Goal: Transaction & Acquisition: Book appointment/travel/reservation

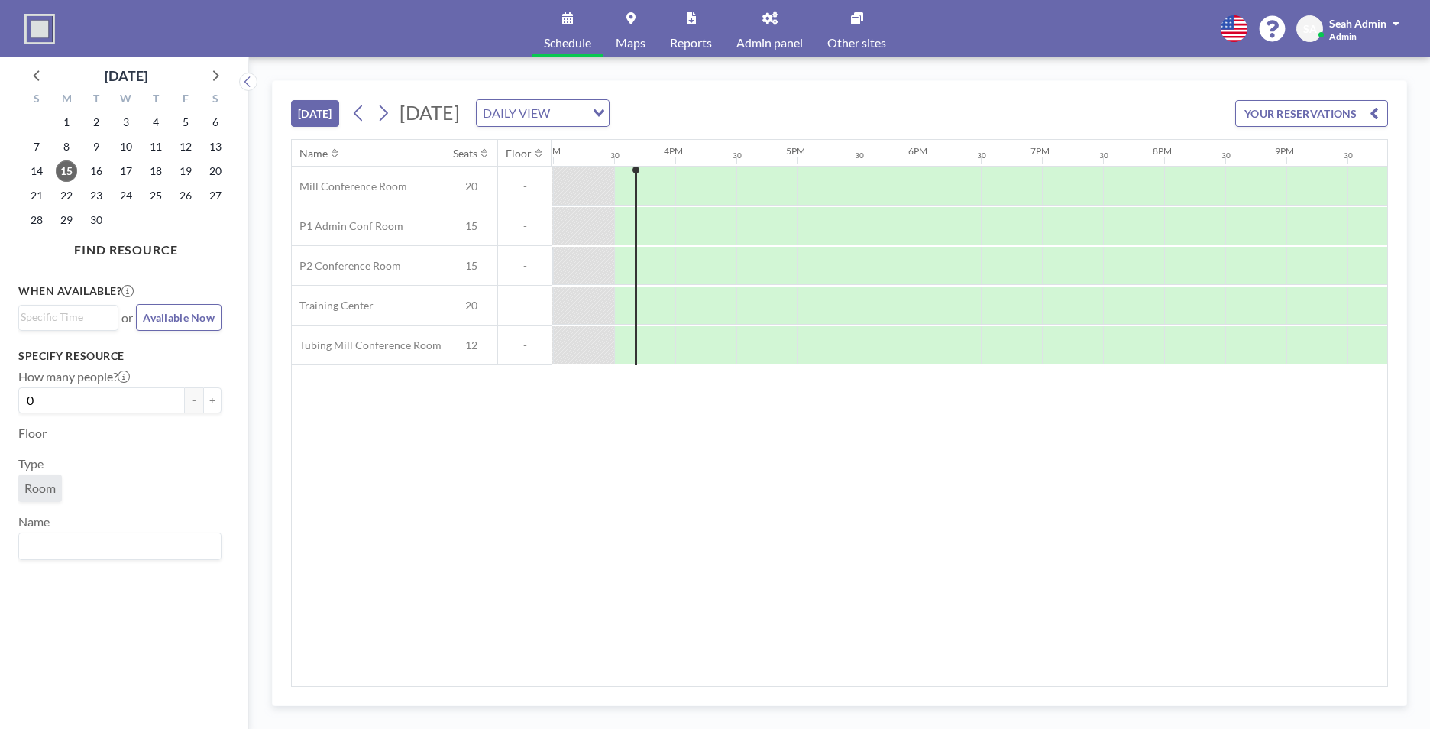
scroll to position [0, 1833]
click at [756, 34] on link "Admin panel" at bounding box center [769, 28] width 91 height 57
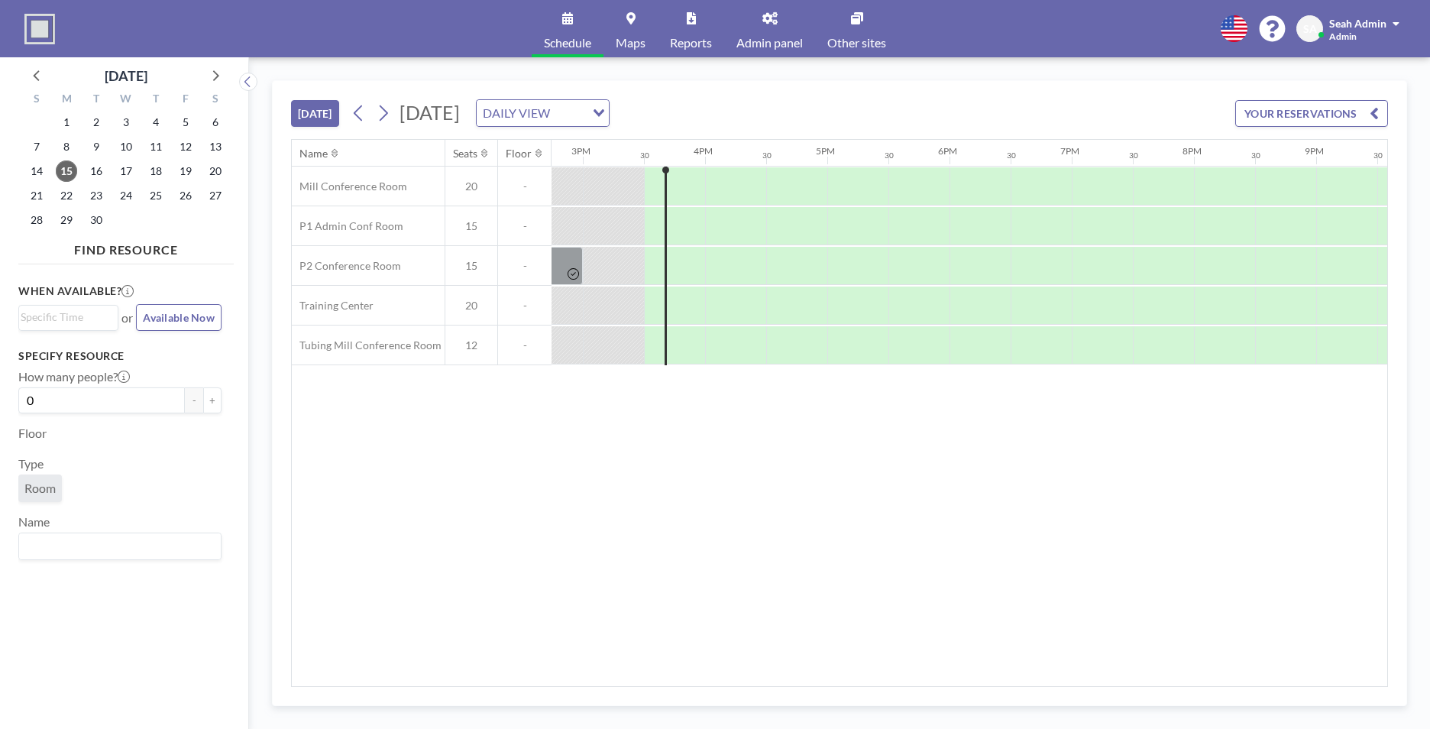
scroll to position [0, 1833]
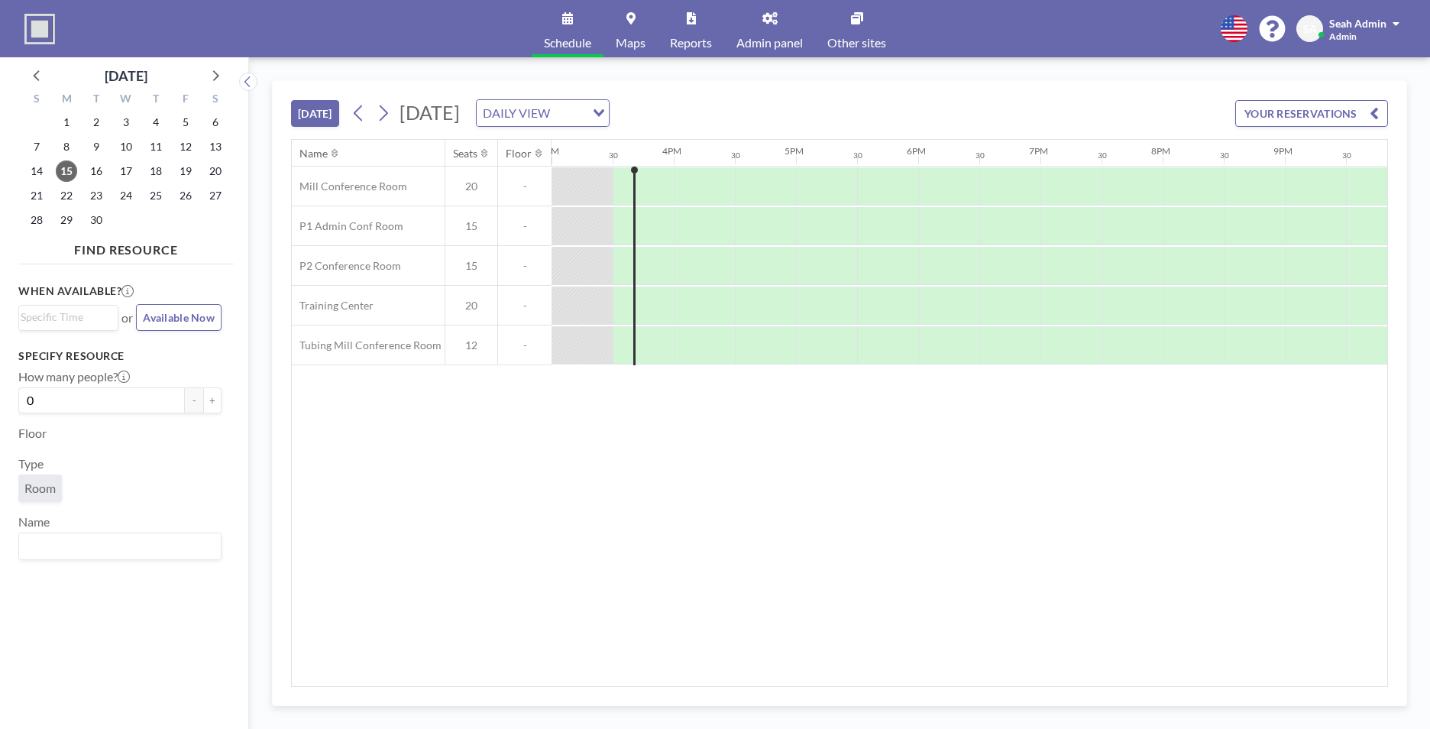
click at [765, 28] on link "Admin panel" at bounding box center [769, 28] width 91 height 57
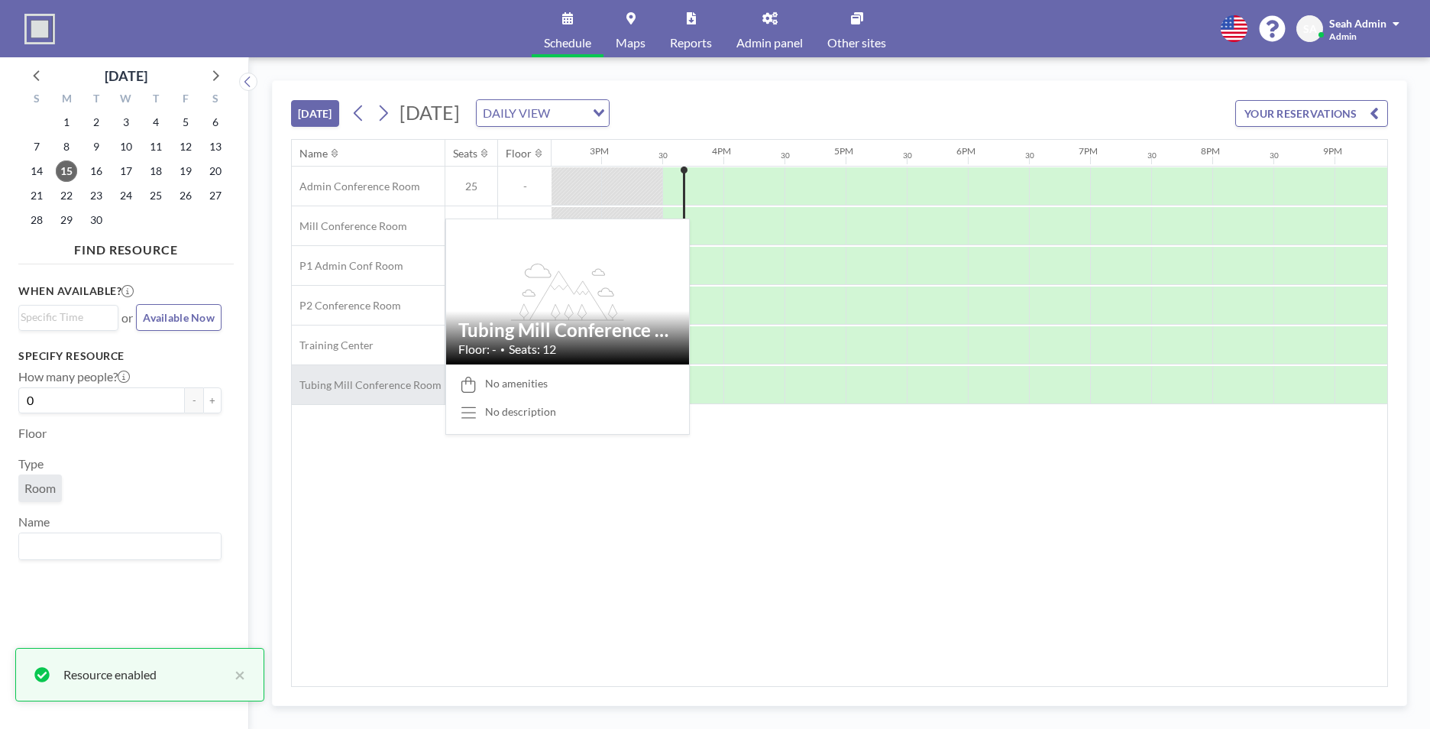
scroll to position [0, 1833]
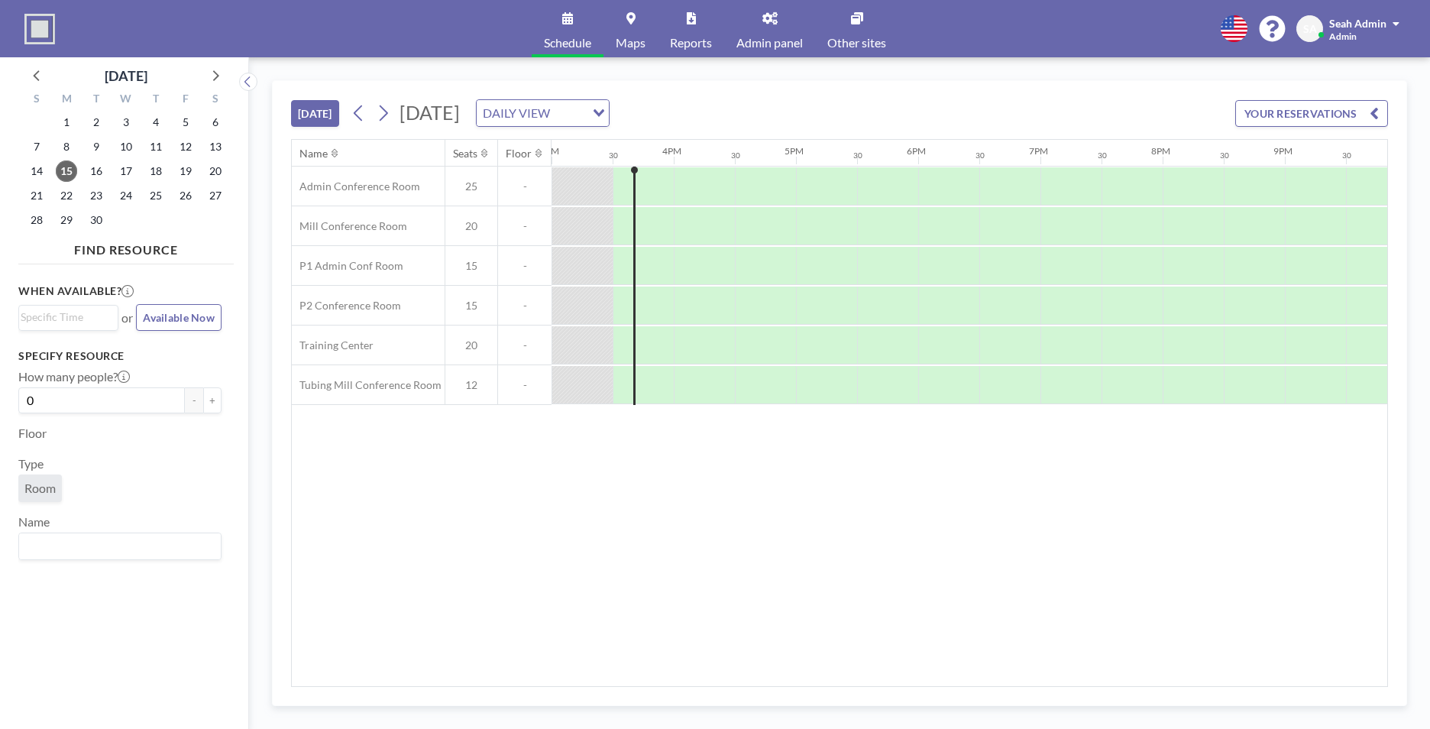
click at [785, 29] on link "Admin panel" at bounding box center [769, 28] width 91 height 57
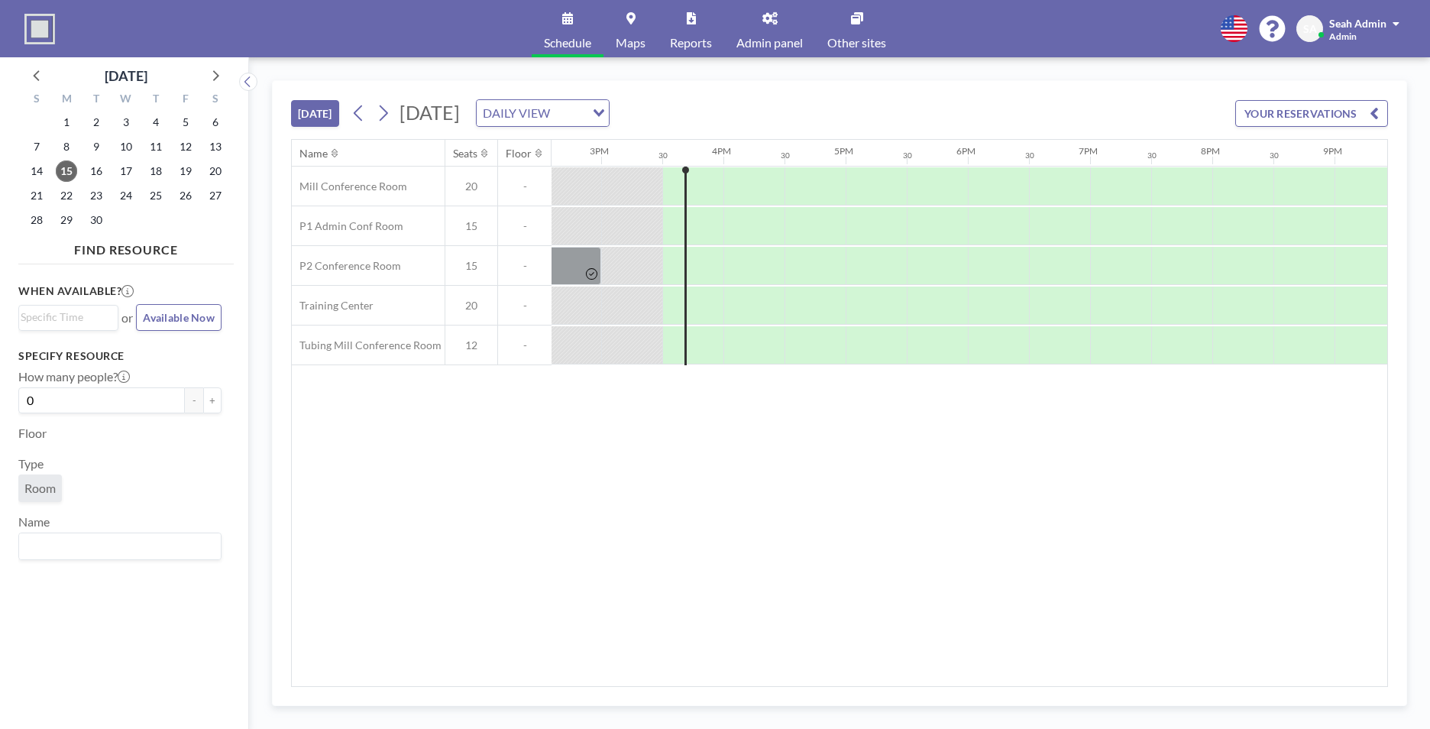
scroll to position [0, 1833]
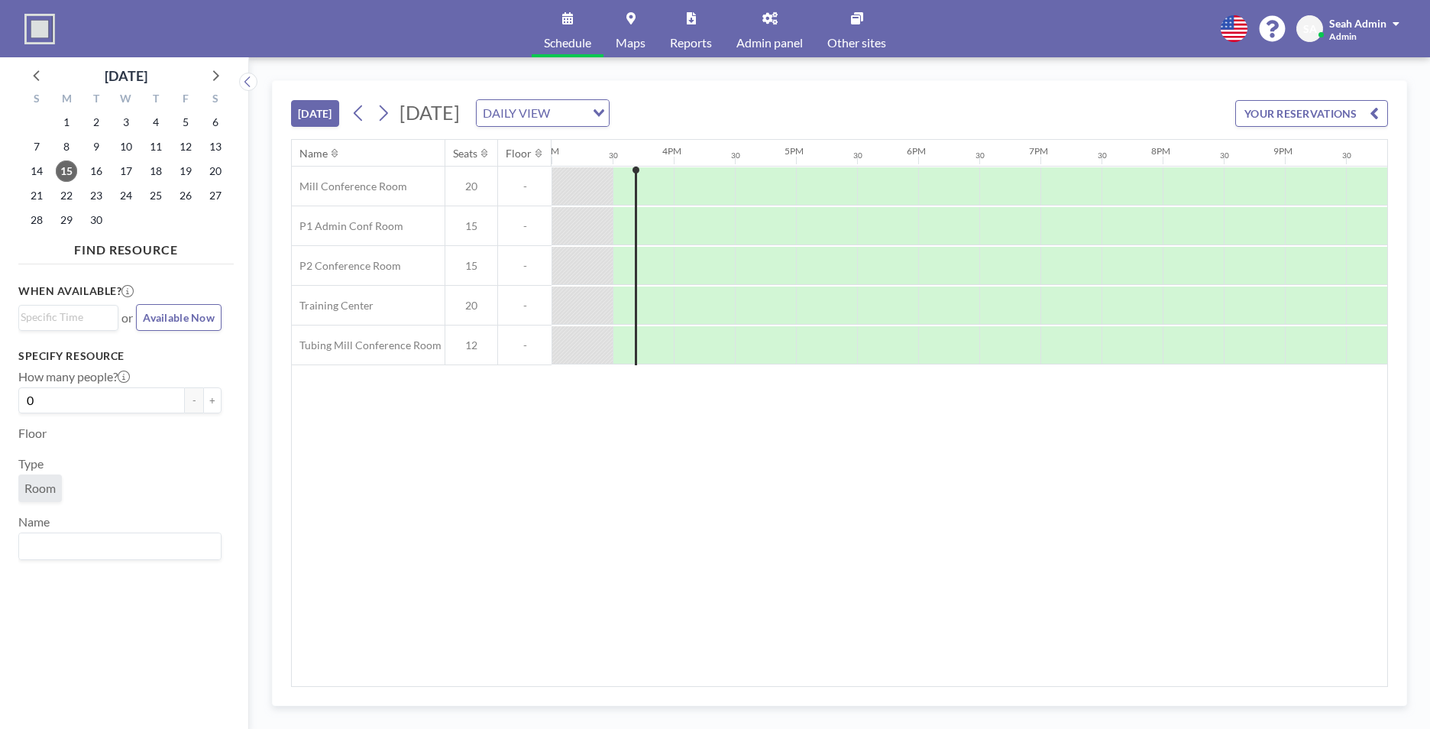
click at [778, 38] on span "Admin panel" at bounding box center [769, 43] width 66 height 12
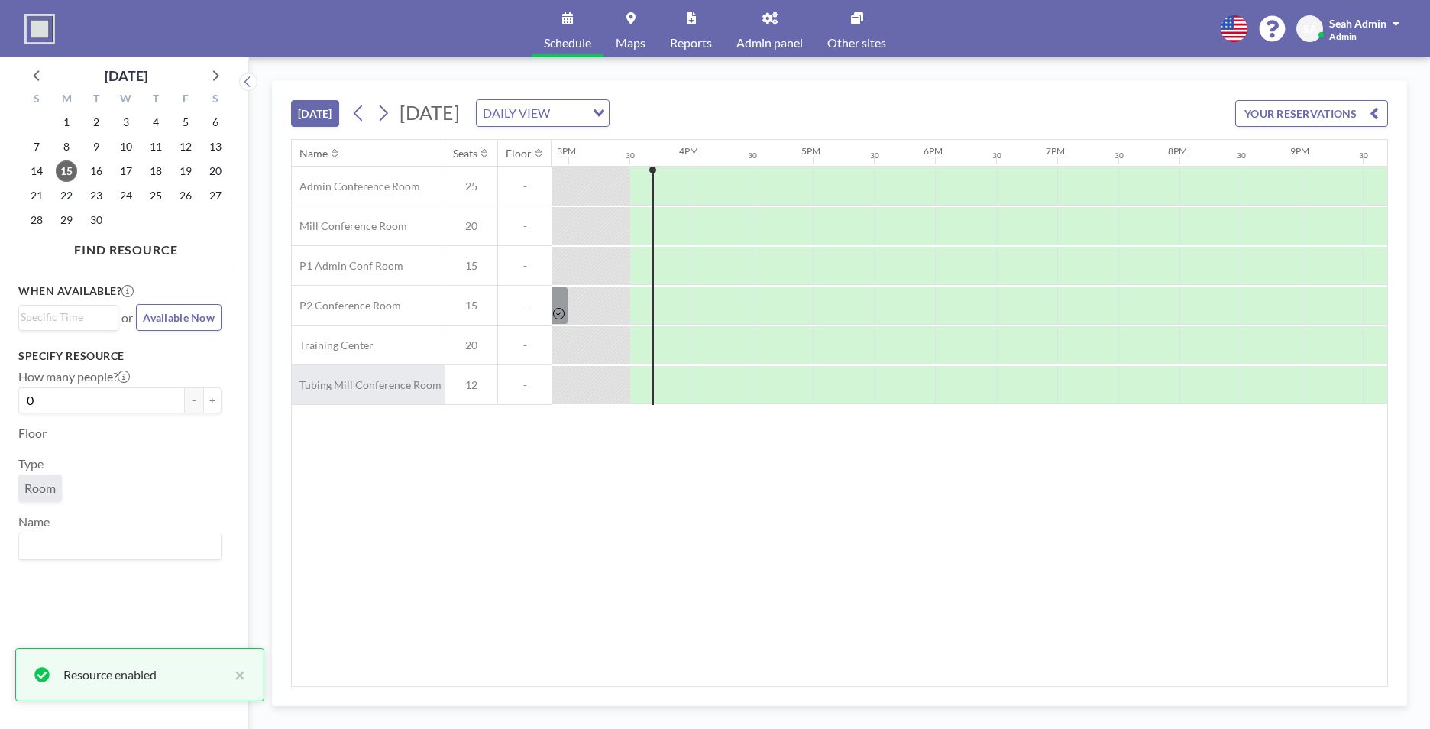
scroll to position [0, 1833]
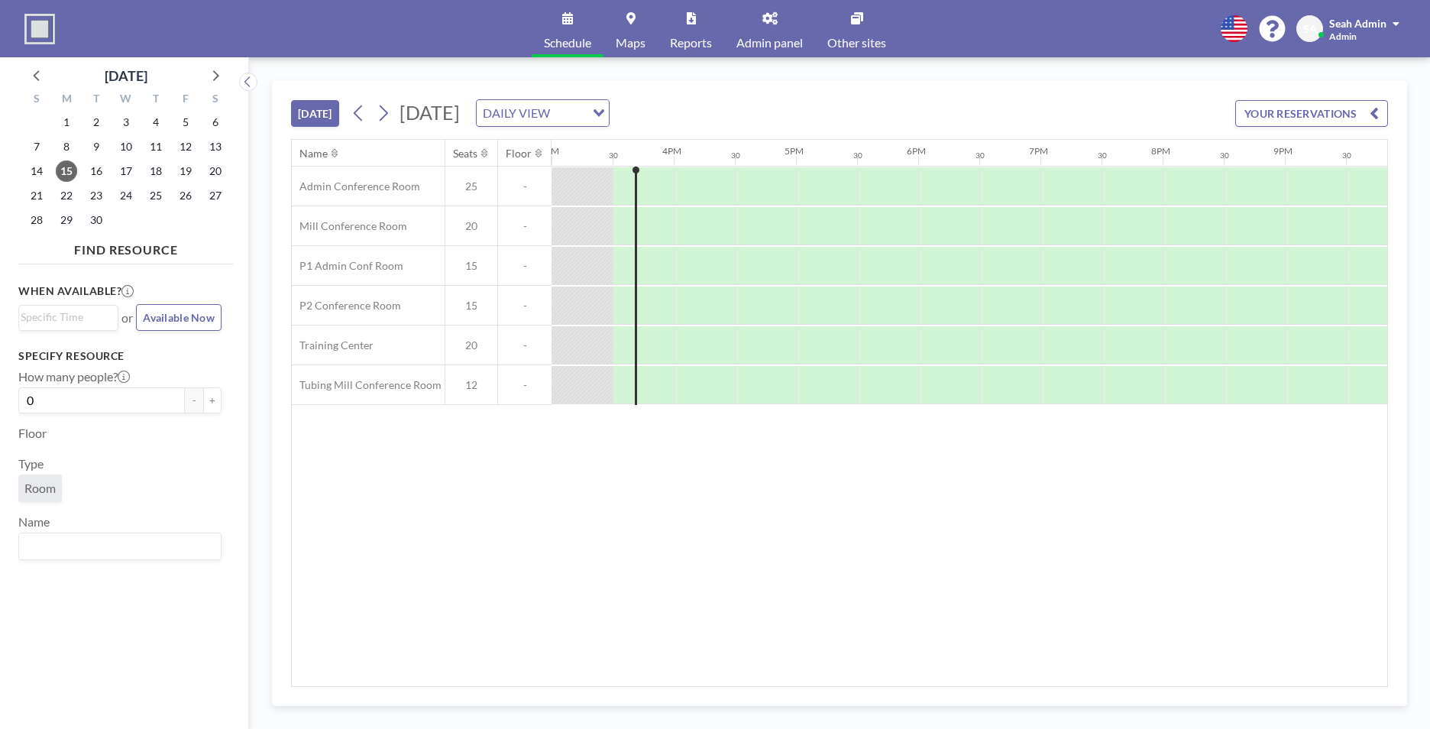
click at [1074, 678] on div "Name Seats Floor 12AM 30 1AM 30 2AM 30 3AM 30 4AM 30 5AM 30 6AM 30 7AM 30 8AM 3…" at bounding box center [839, 413] width 1095 height 546
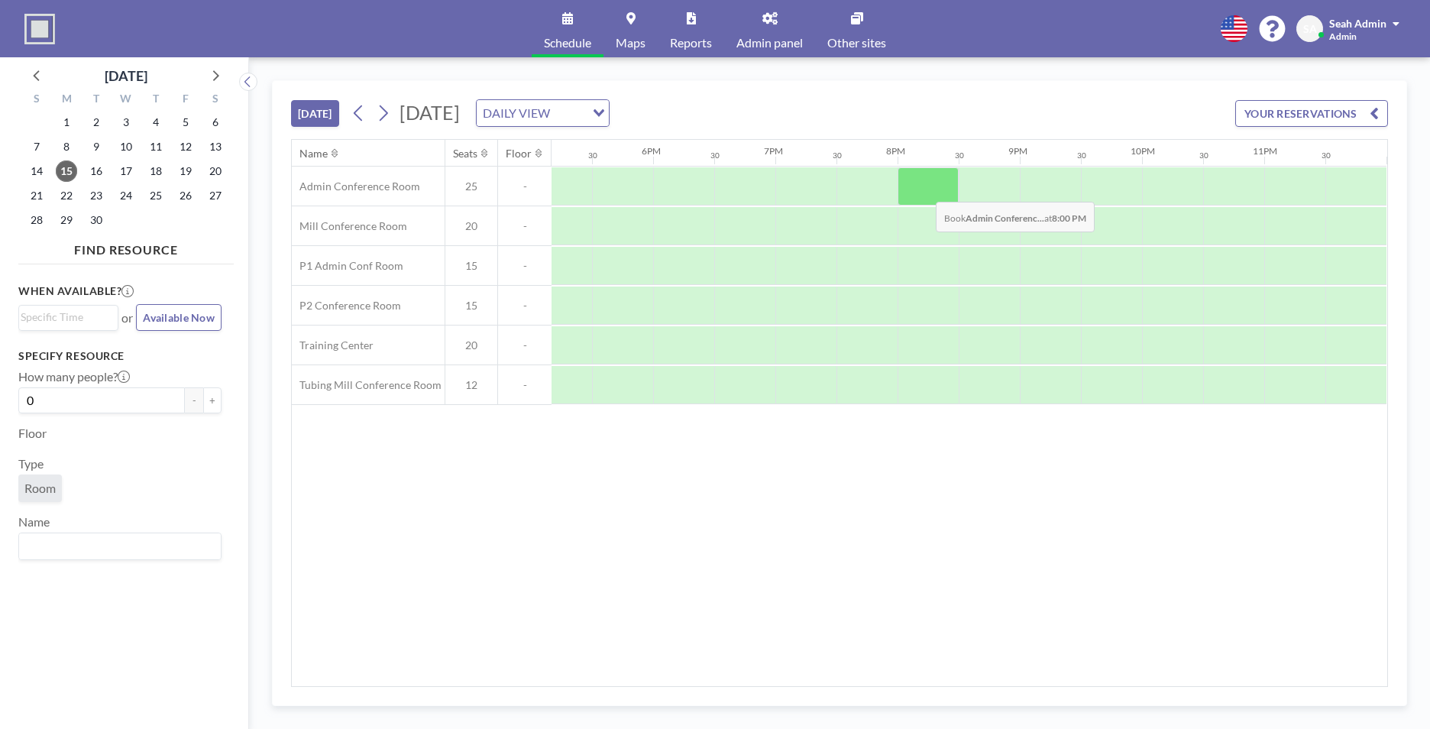
click at [924, 189] on div at bounding box center [928, 186] width 61 height 38
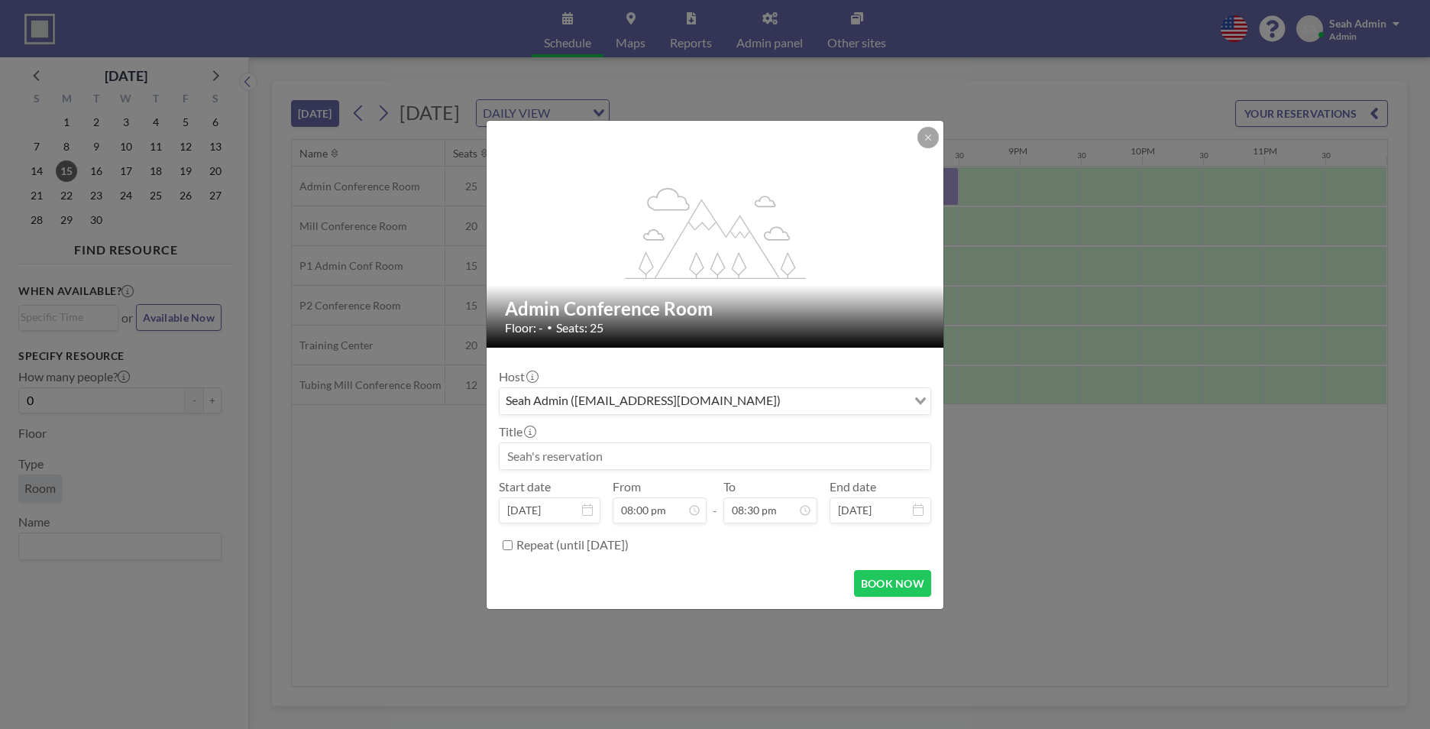
click at [607, 448] on input at bounding box center [715, 456] width 431 height 26
type input "Test"
click at [907, 581] on button "BOOK NOW" at bounding box center [892, 583] width 77 height 27
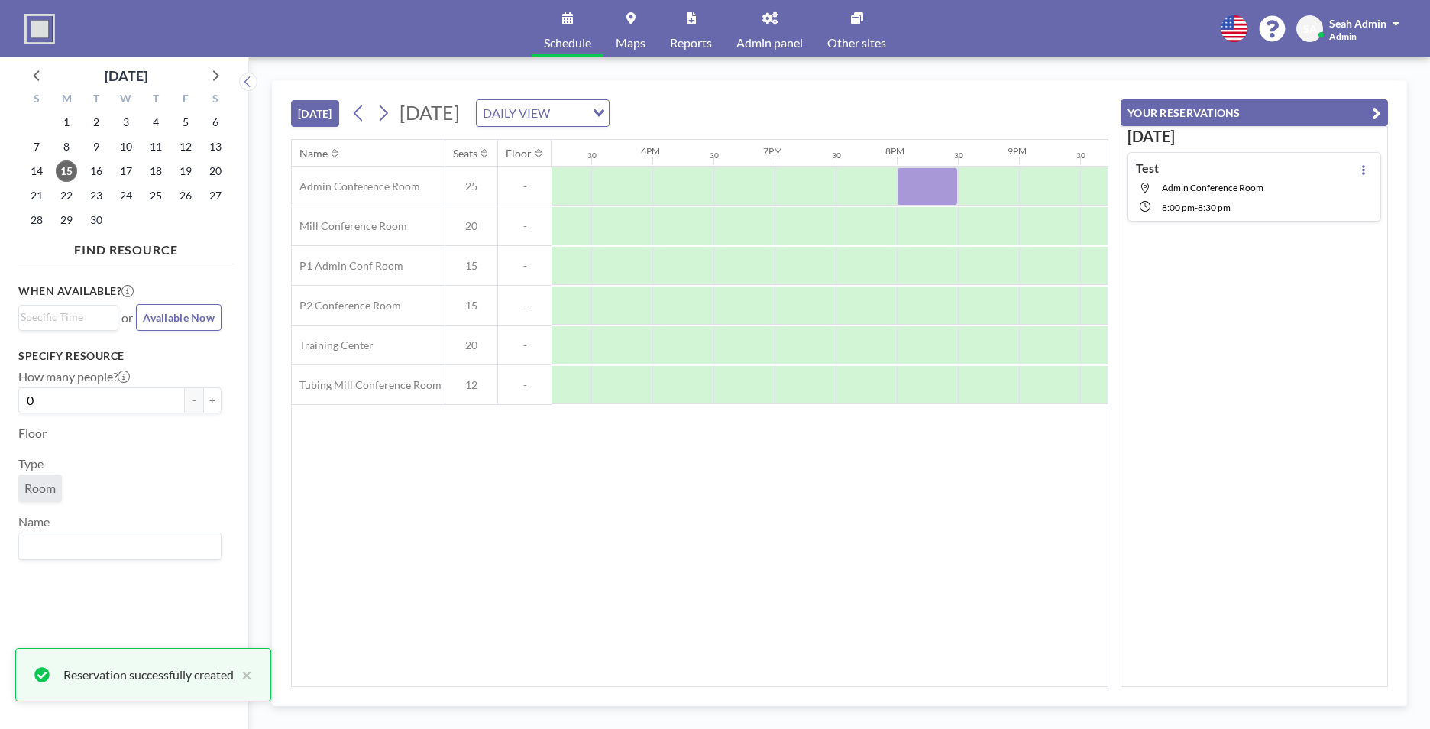
click at [762, 33] on link "Admin panel" at bounding box center [769, 28] width 91 height 57
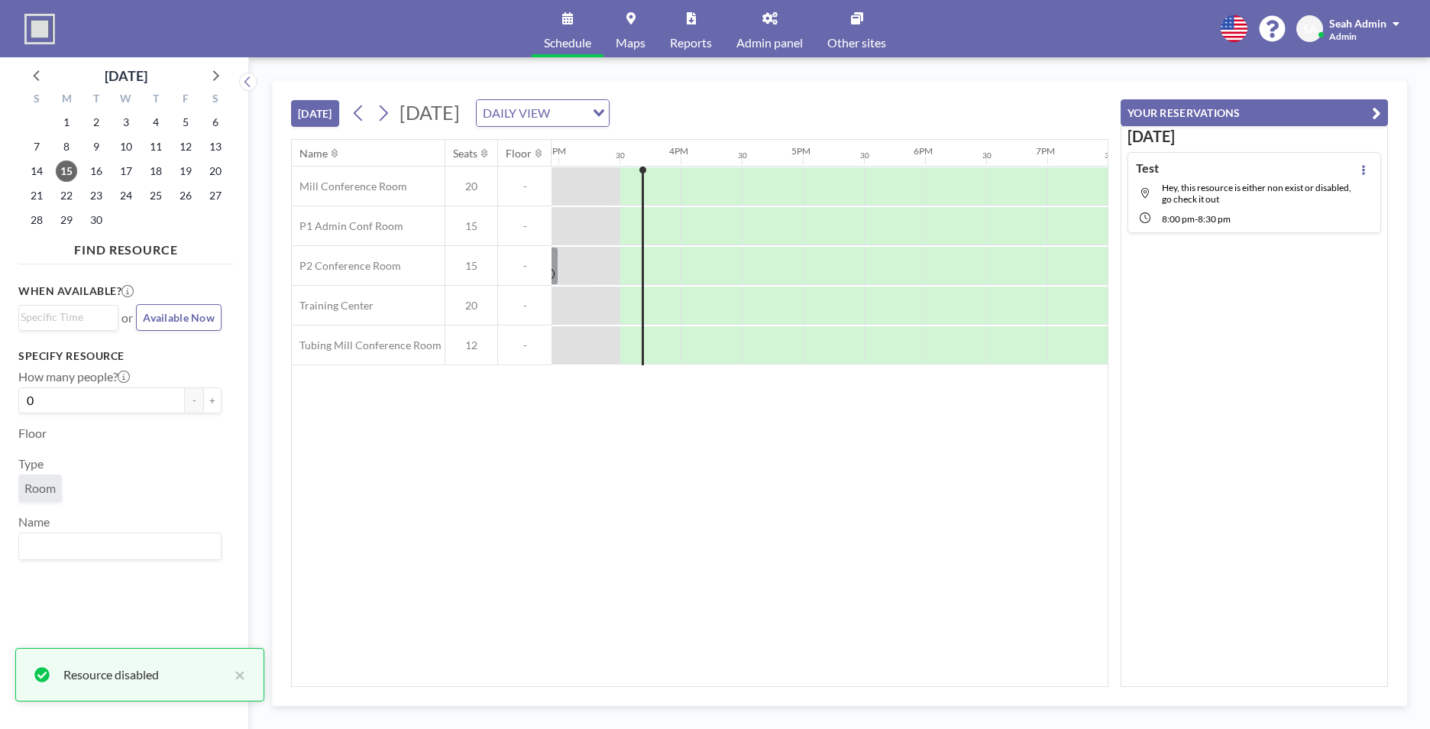
scroll to position [0, 1833]
